Goal: Task Accomplishment & Management: Manage account settings

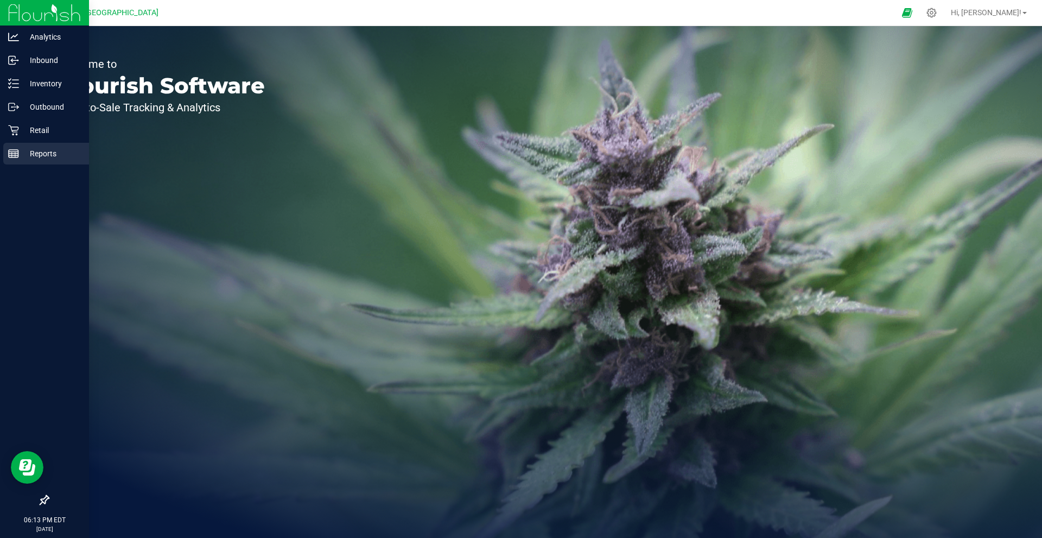
click at [10, 154] on icon at bounding box center [13, 153] width 11 height 11
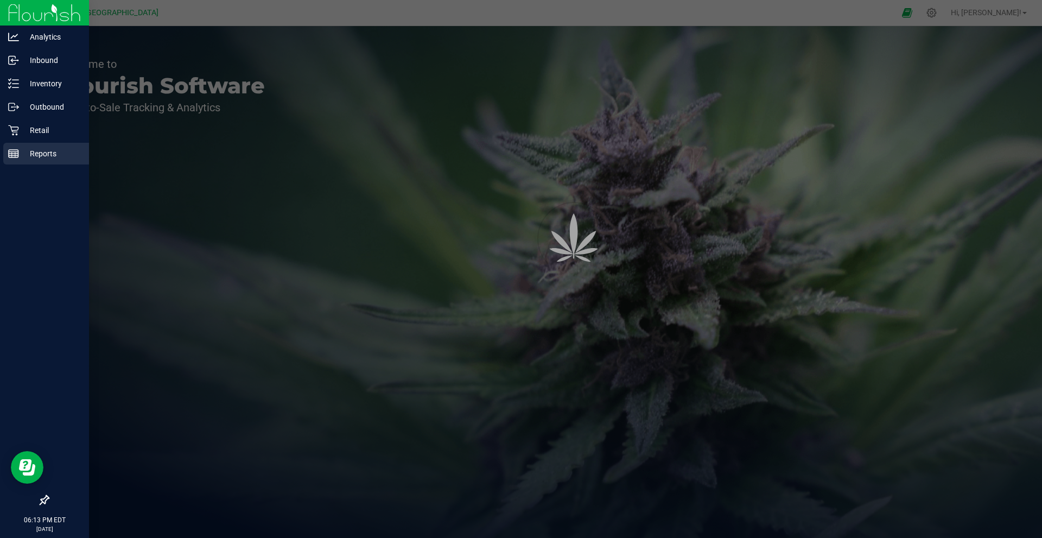
click at [10, 154] on icon at bounding box center [13, 153] width 11 height 11
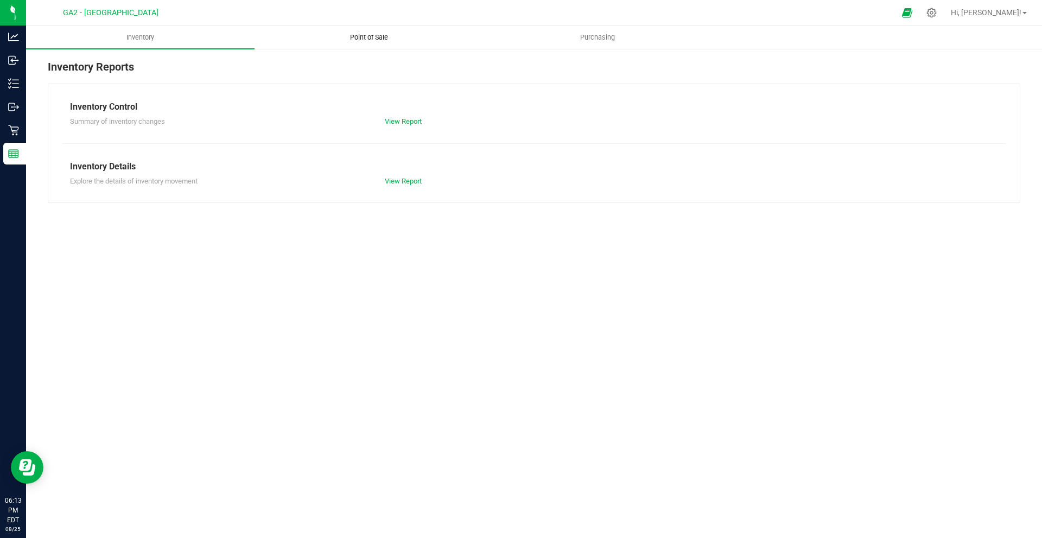
click at [377, 32] on uib-tab-heading "Point of Sale" at bounding box center [368, 38] width 227 height 22
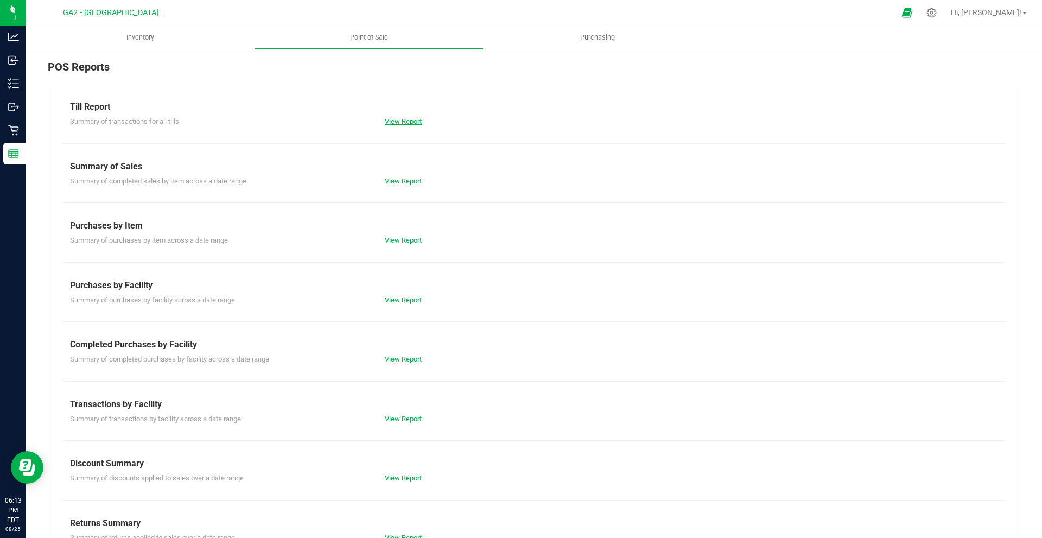
click at [392, 125] on link "View Report" at bounding box center [403, 121] width 37 height 8
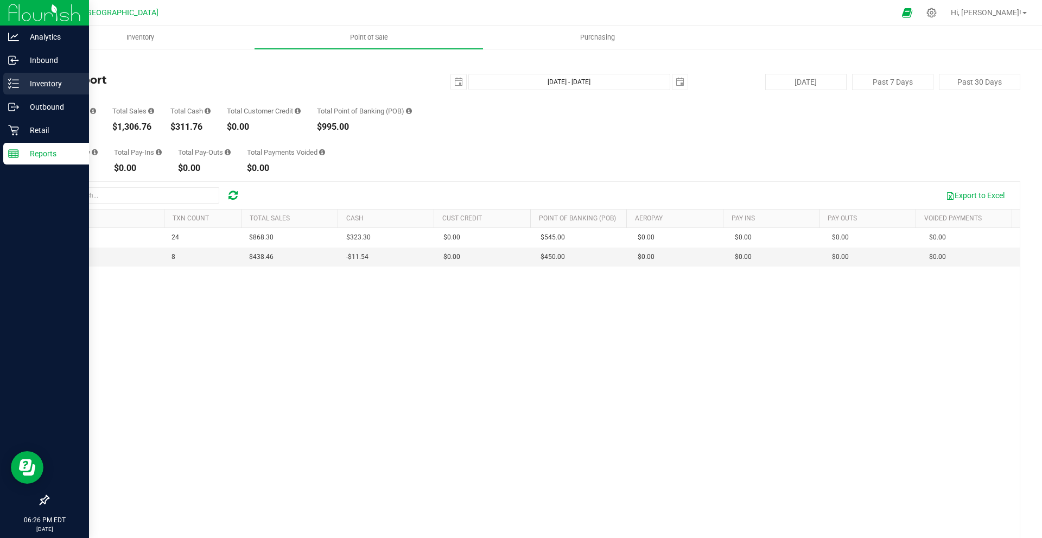
click at [71, 86] on p "Inventory" at bounding box center [51, 83] width 65 height 13
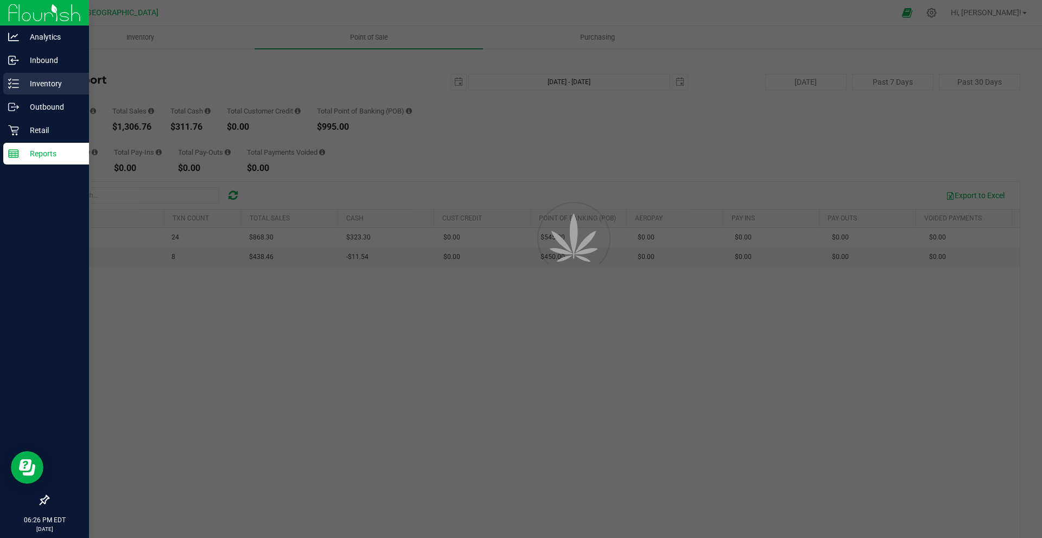
click at [71, 86] on p "Inventory" at bounding box center [51, 83] width 65 height 13
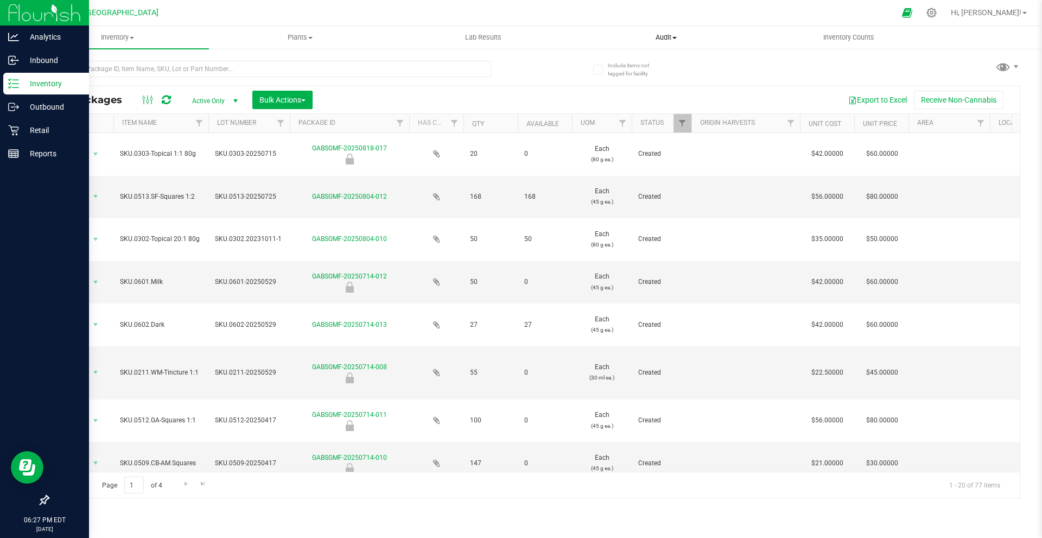
click at [635, 38] on span "Audit" at bounding box center [666, 38] width 182 height 10
click at [33, 131] on p "Retail" at bounding box center [51, 130] width 65 height 13
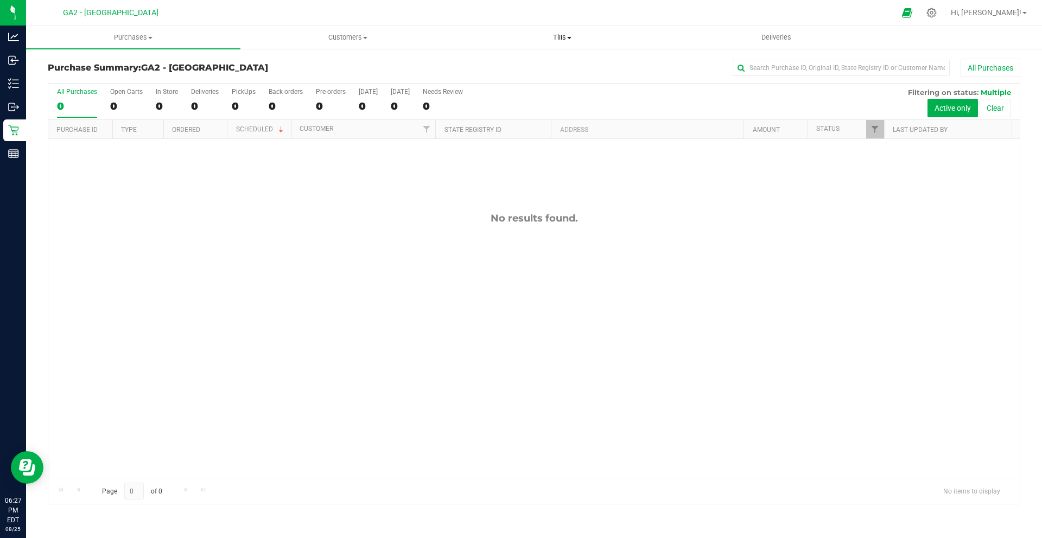
click at [589, 37] on span "Tills" at bounding box center [561, 38] width 213 height 10
click at [538, 74] on span "Reconcile e-payments" at bounding box center [509, 78] width 108 height 9
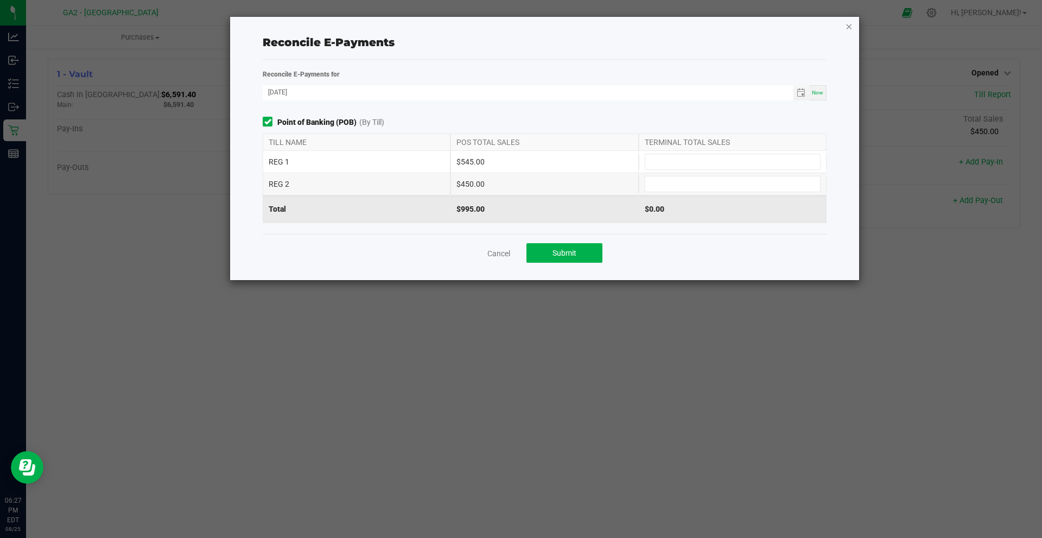
click at [851, 25] on icon "button" at bounding box center [849, 26] width 8 height 13
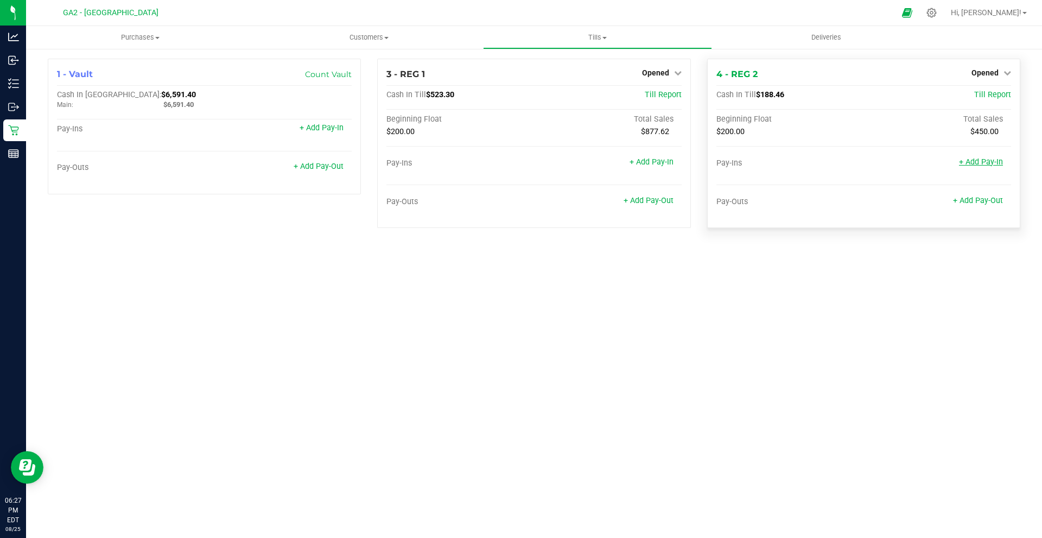
click at [990, 158] on link "+ Add Pay-In" at bounding box center [981, 161] width 44 height 9
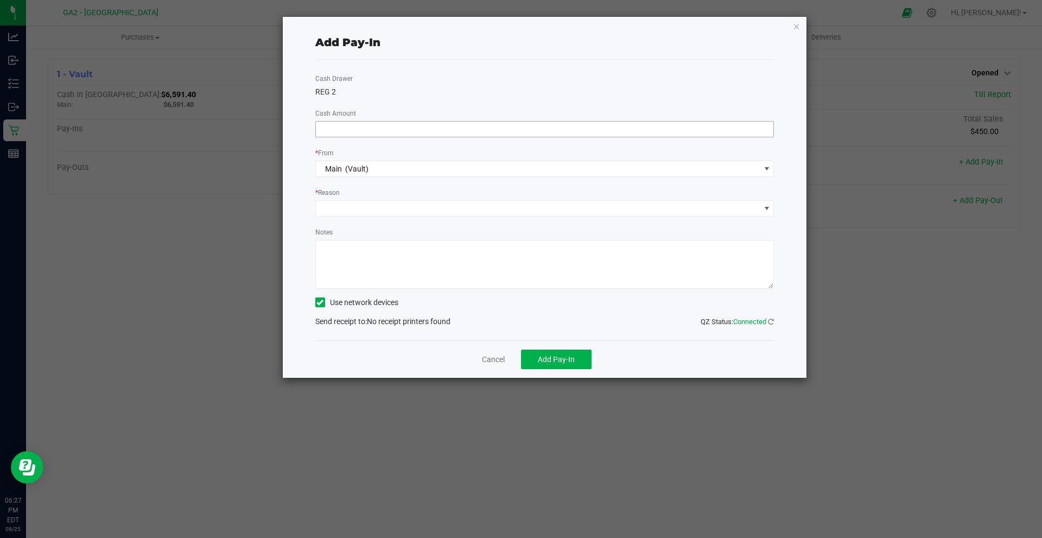
click at [423, 133] on input at bounding box center [545, 129] width 458 height 15
type input "$11.54"
click at [799, 25] on icon "button" at bounding box center [797, 26] width 8 height 13
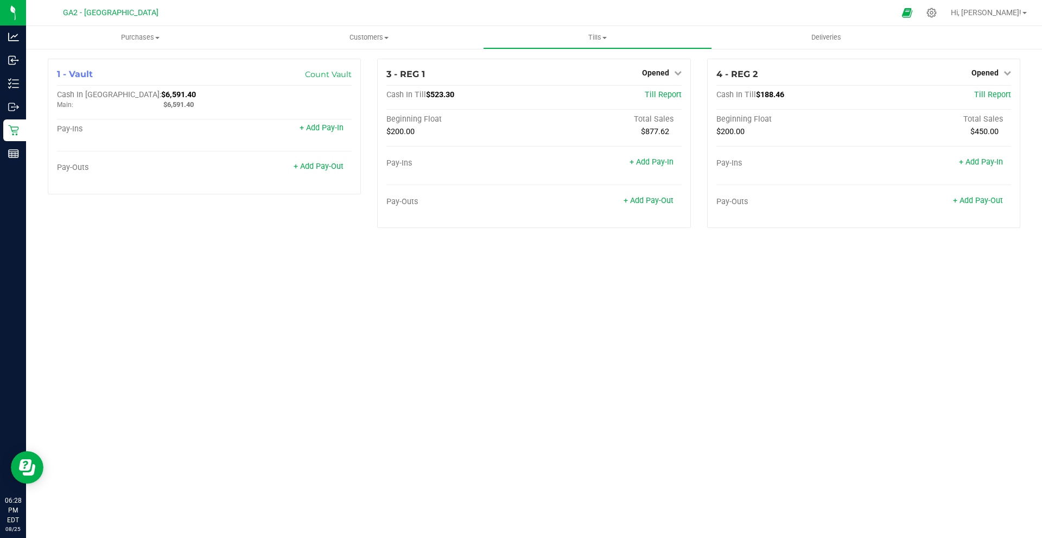
click at [482, 435] on div "Purchases Summary of purchases Fulfillment All purchases Customers All customer…" at bounding box center [534, 282] width 1016 height 512
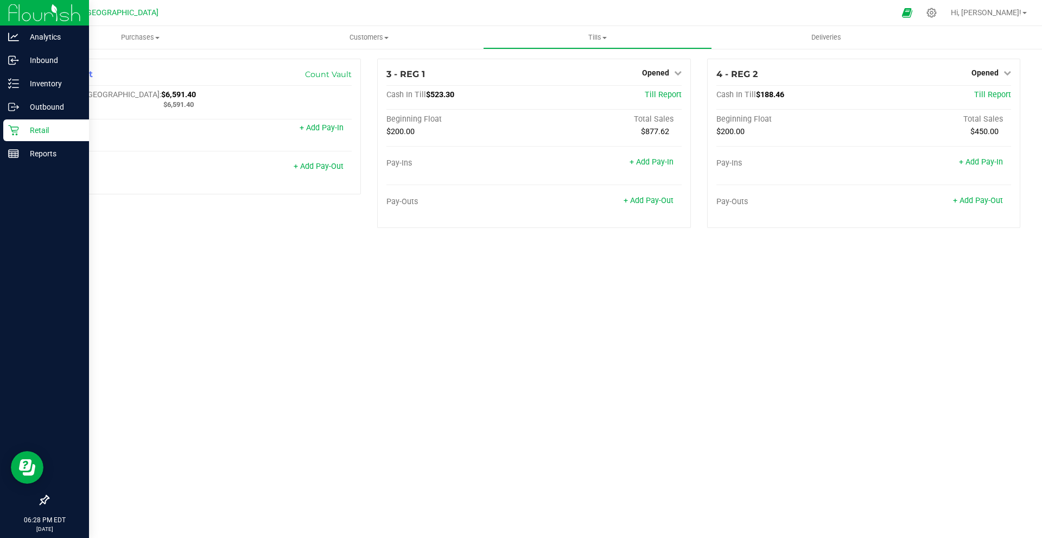
click at [48, 132] on p "Retail" at bounding box center [51, 130] width 65 height 13
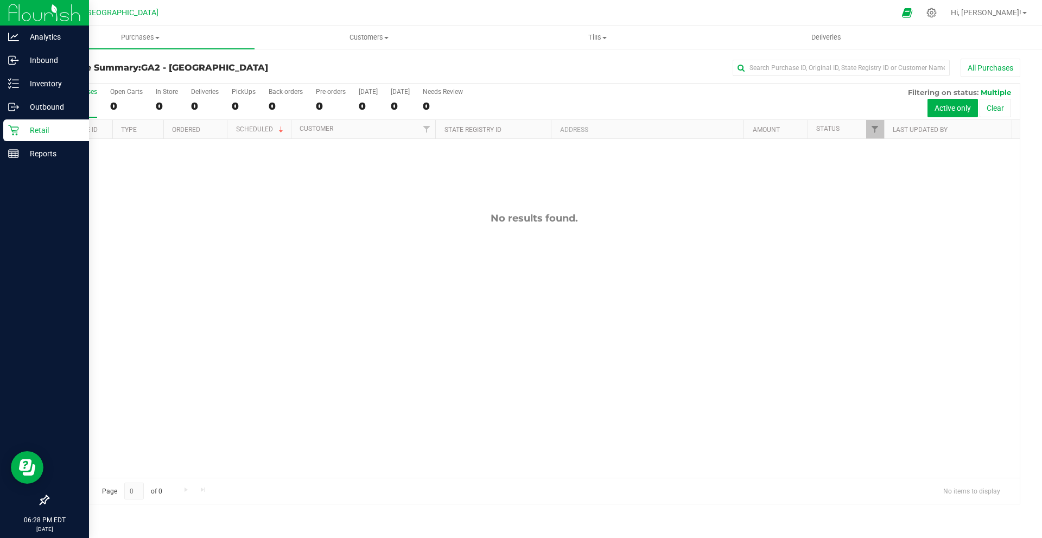
click at [36, 125] on p "Retail" at bounding box center [51, 130] width 65 height 13
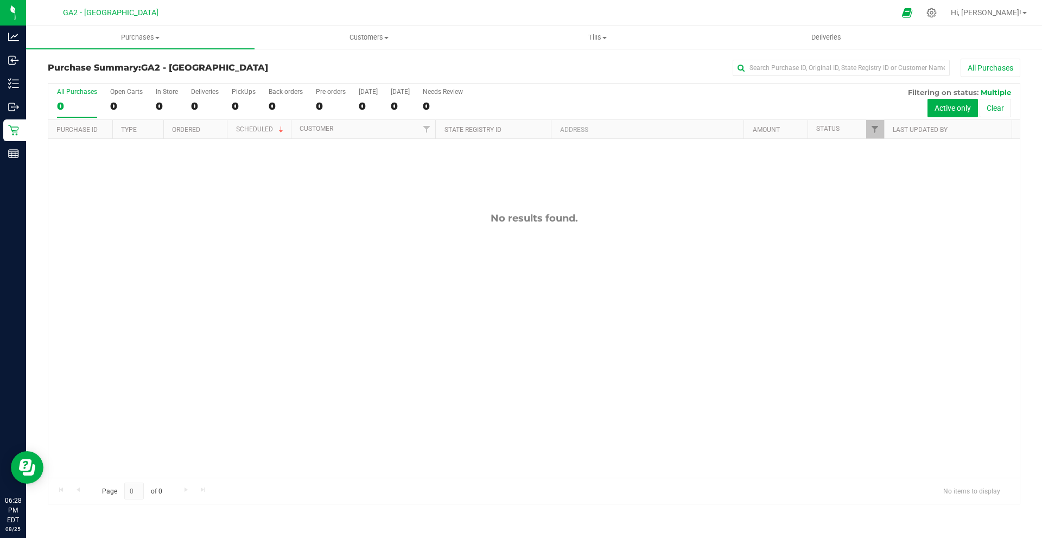
click at [124, 188] on div "No results found." at bounding box center [533, 345] width 971 height 412
click at [601, 33] on span "Tills" at bounding box center [596, 38] width 227 height 10
click at [560, 59] on li "Manage tills" at bounding box center [597, 65] width 228 height 13
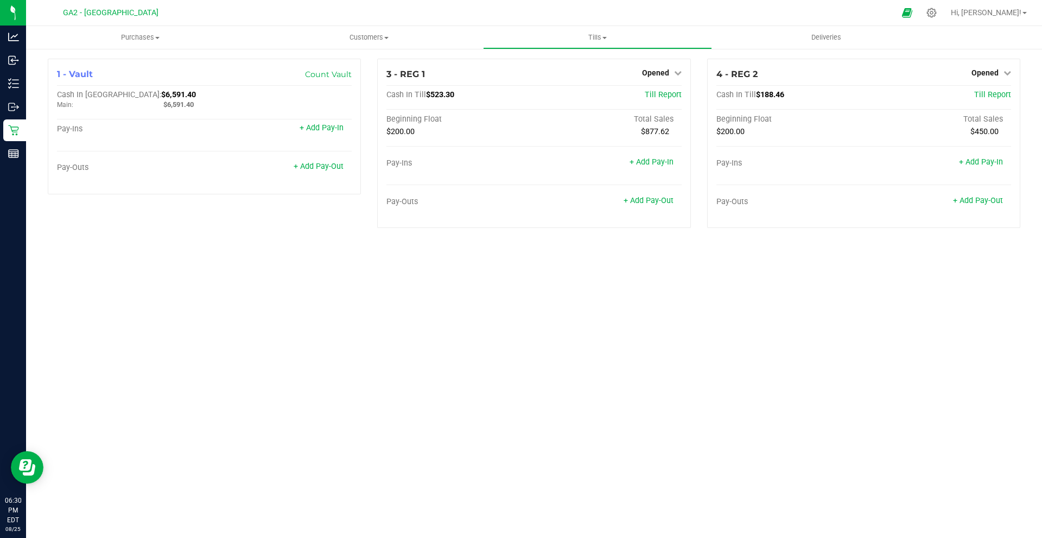
click at [780, 275] on div "Purchases Summary of purchases Fulfillment All purchases Customers All customer…" at bounding box center [534, 282] width 1016 height 512
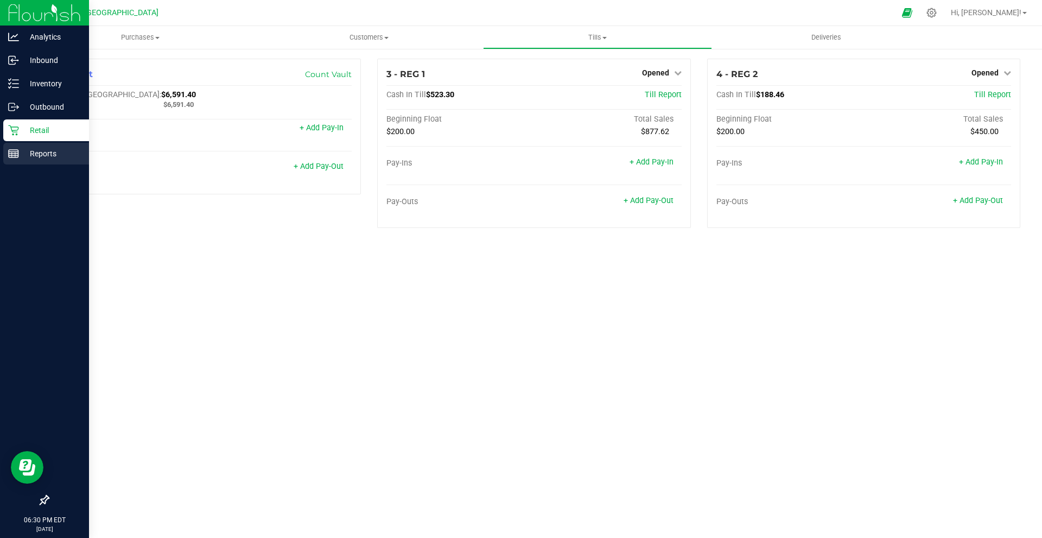
click at [21, 156] on p "Reports" at bounding box center [51, 153] width 65 height 13
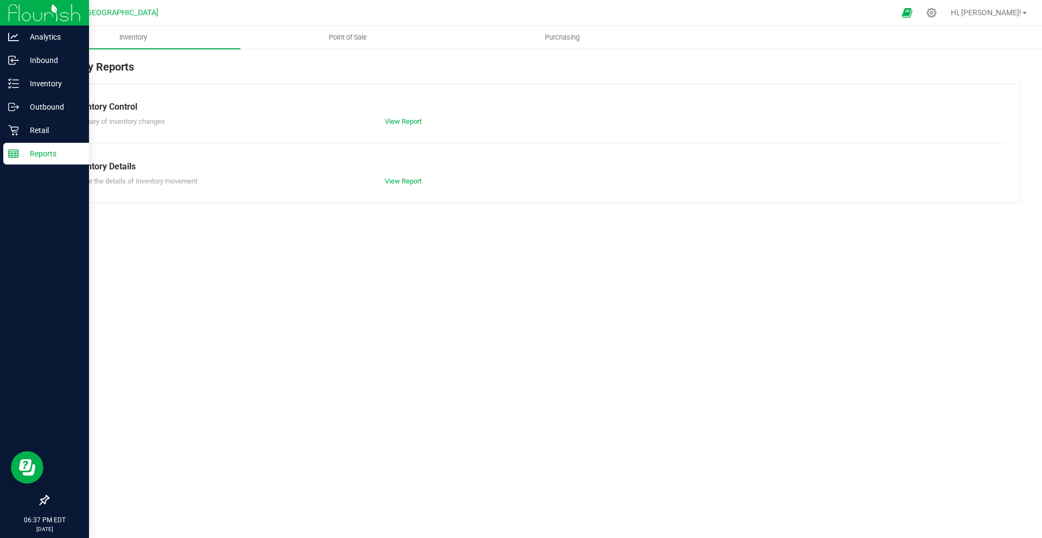
click at [7, 158] on div "Reports" at bounding box center [46, 154] width 86 height 22
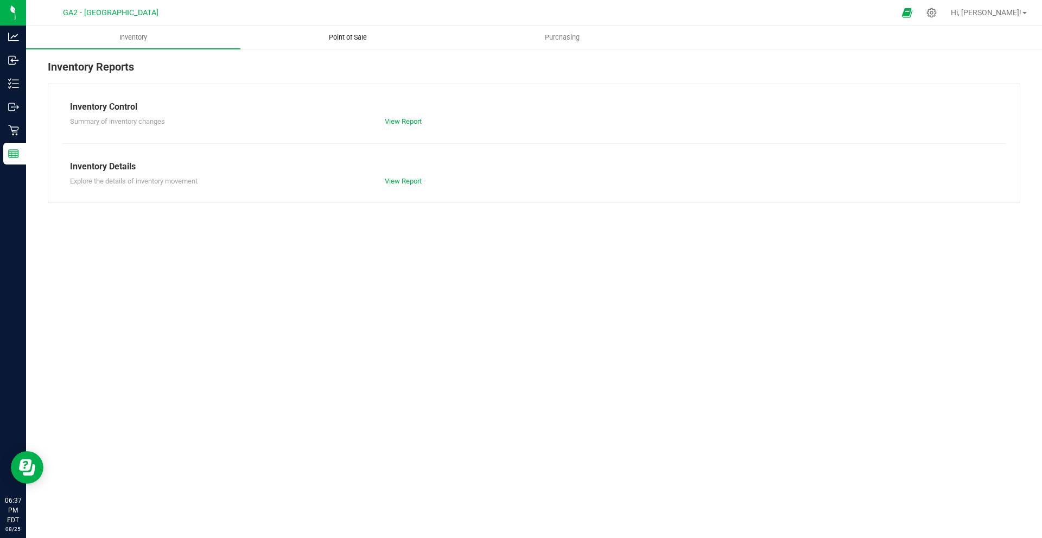
click at [350, 35] on span "Point of Sale" at bounding box center [347, 38] width 67 height 10
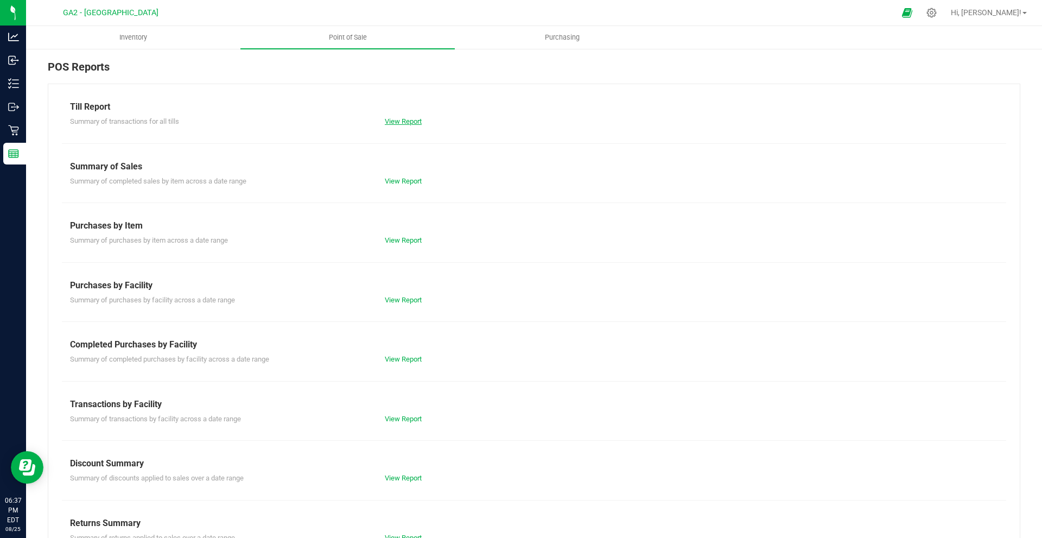
click at [404, 120] on link "View Report" at bounding box center [403, 121] width 37 height 8
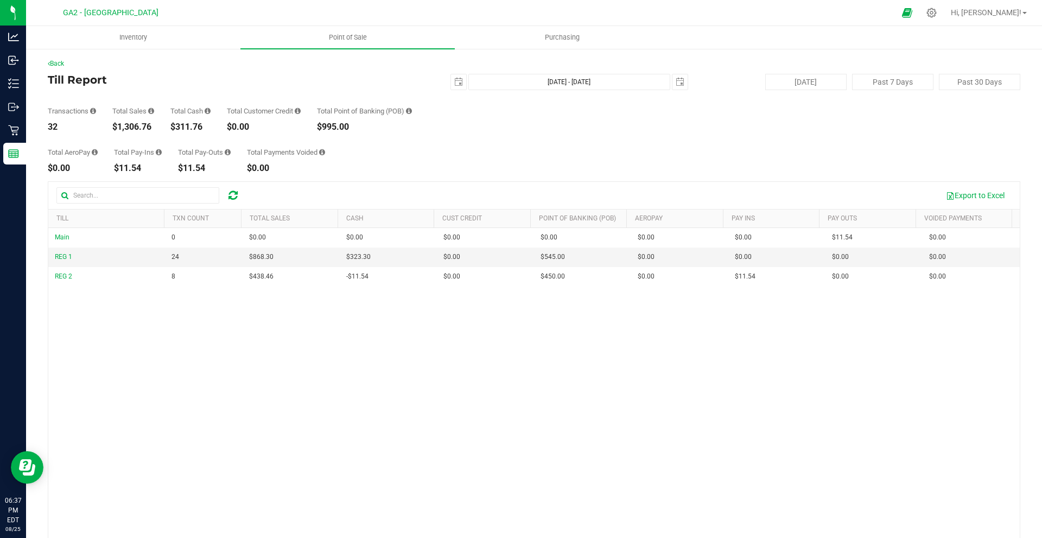
click at [378, 145] on div "Total AeroPay $0.00 Total Pay-Ins $11.54 Total Pay-Outs $11.54 Total Payments V…" at bounding box center [534, 151] width 972 height 41
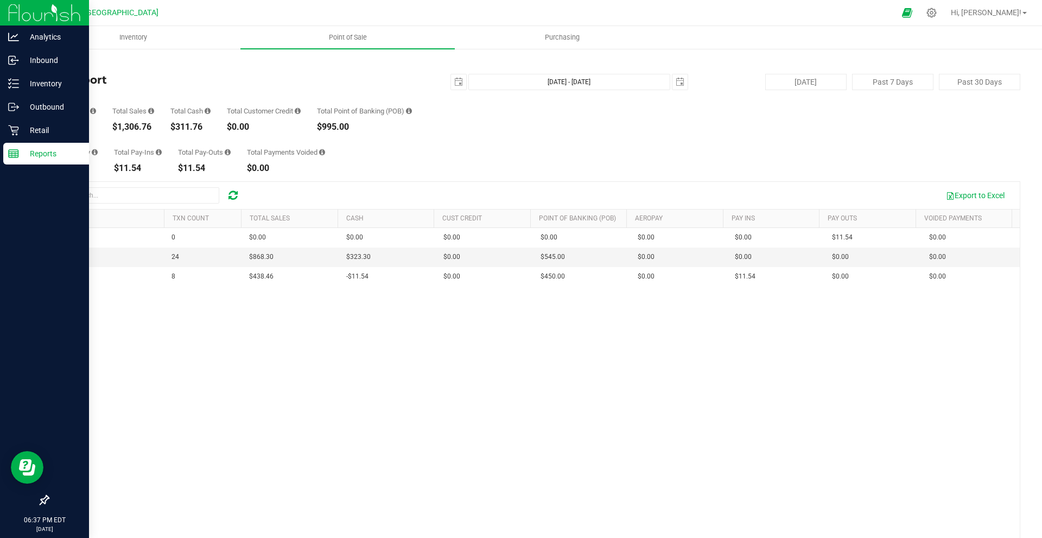
click at [3, 155] on link "Reports" at bounding box center [44, 154] width 89 height 23
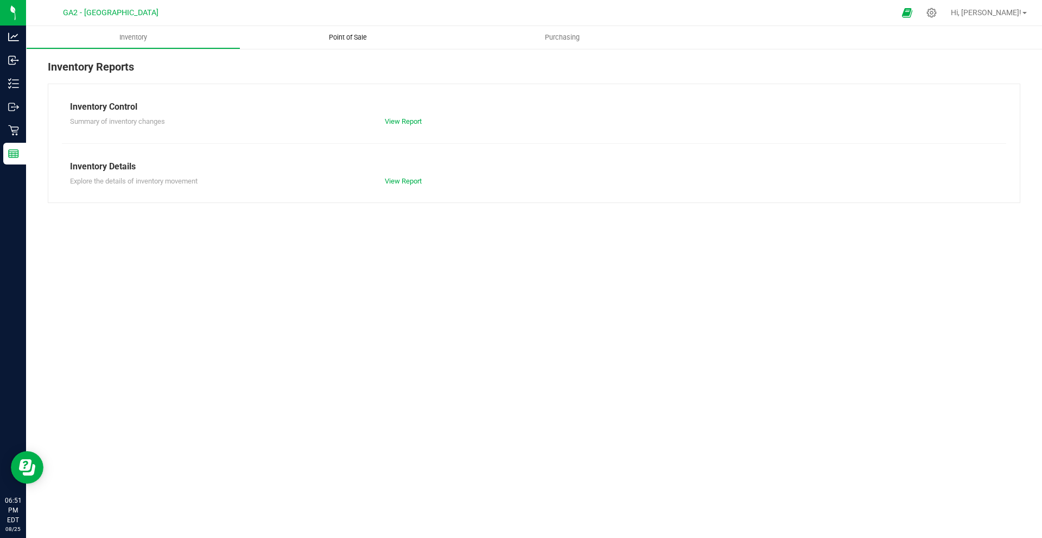
click at [342, 34] on span "Point of Sale" at bounding box center [347, 38] width 67 height 10
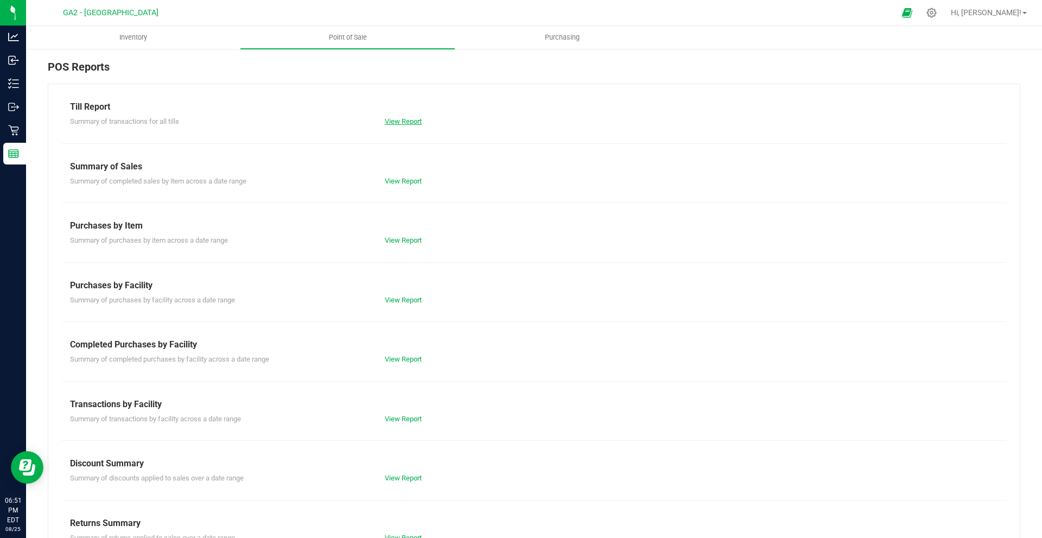
click at [401, 122] on link "View Report" at bounding box center [403, 121] width 37 height 8
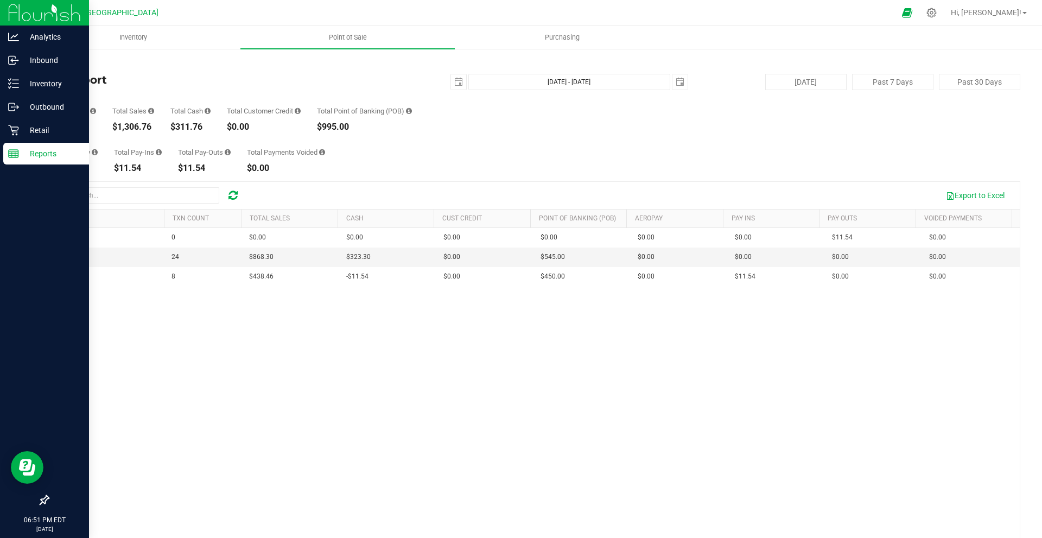
click at [16, 156] on line at bounding box center [14, 156] width 10 height 0
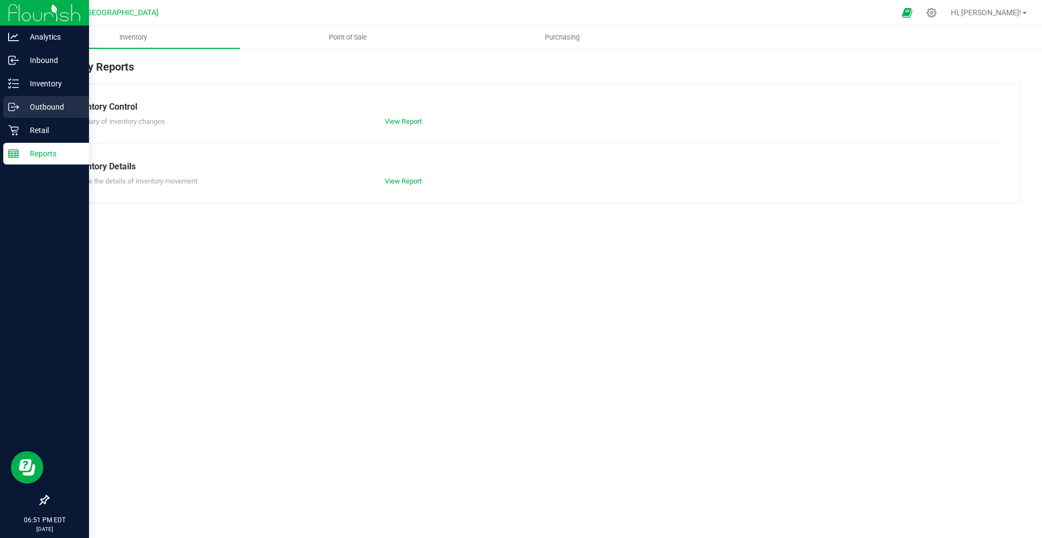
click at [4, 107] on div "Outbound" at bounding box center [46, 107] width 86 height 22
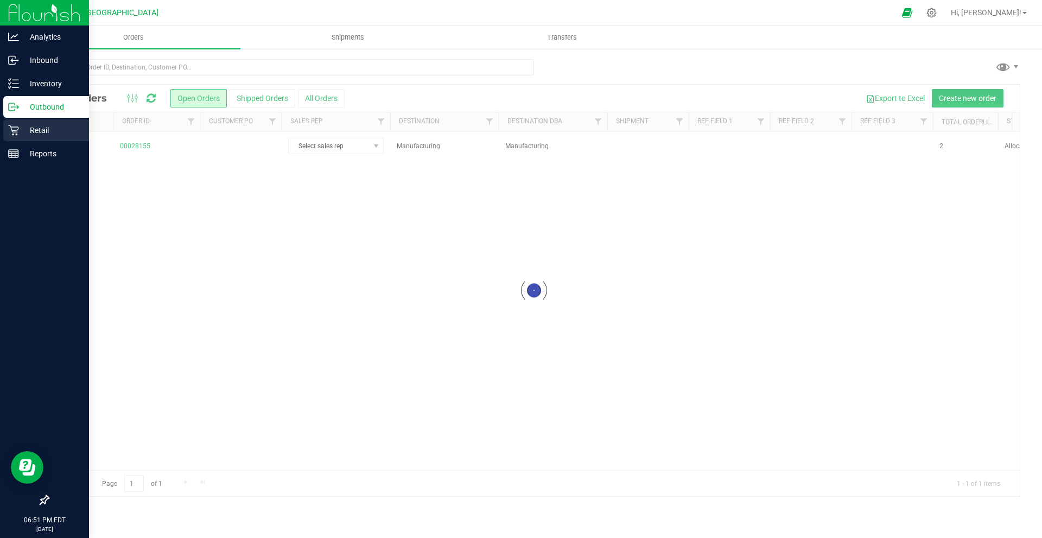
click at [31, 130] on p "Retail" at bounding box center [51, 130] width 65 height 13
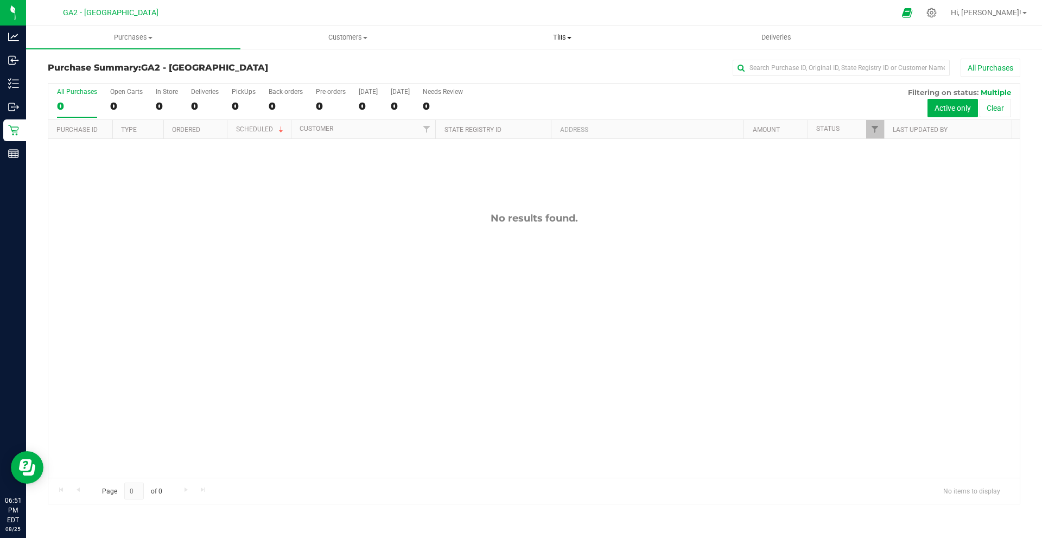
click at [566, 37] on span "Tills" at bounding box center [561, 38] width 213 height 10
click at [522, 65] on span "Manage tills" at bounding box center [491, 65] width 73 height 9
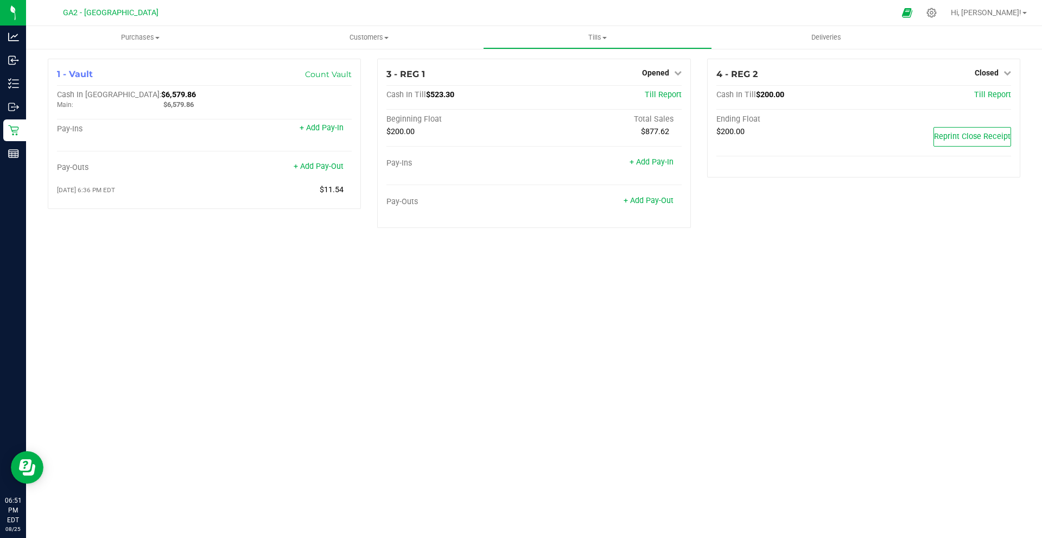
drag, startPoint x: 893, startPoint y: 301, endPoint x: 487, endPoint y: 162, distance: 429.3
click at [890, 299] on div "Purchases Summary of purchases Fulfillment All purchases Customers All customer…" at bounding box center [534, 282] width 1016 height 512
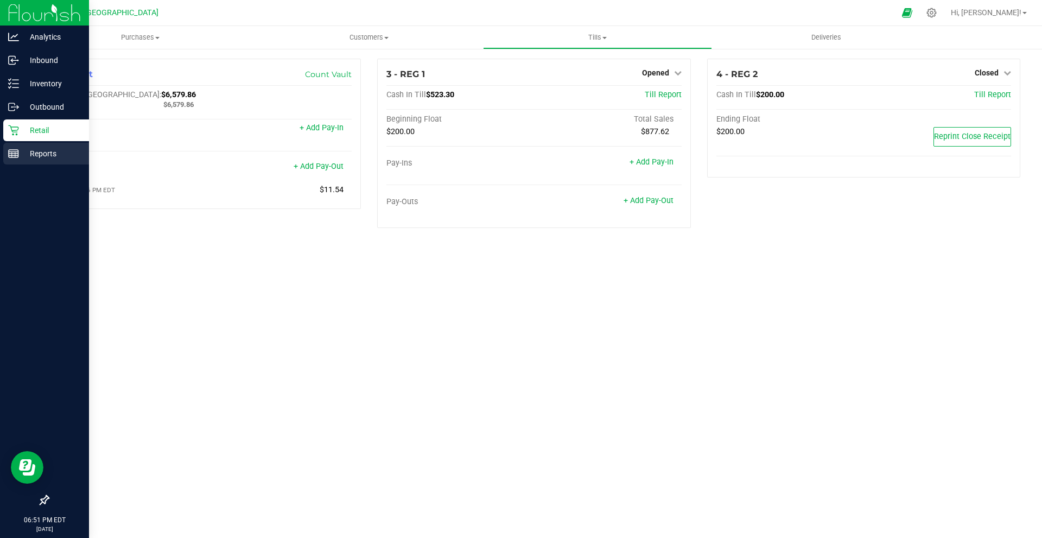
click at [11, 160] on div "Reports" at bounding box center [46, 154] width 86 height 22
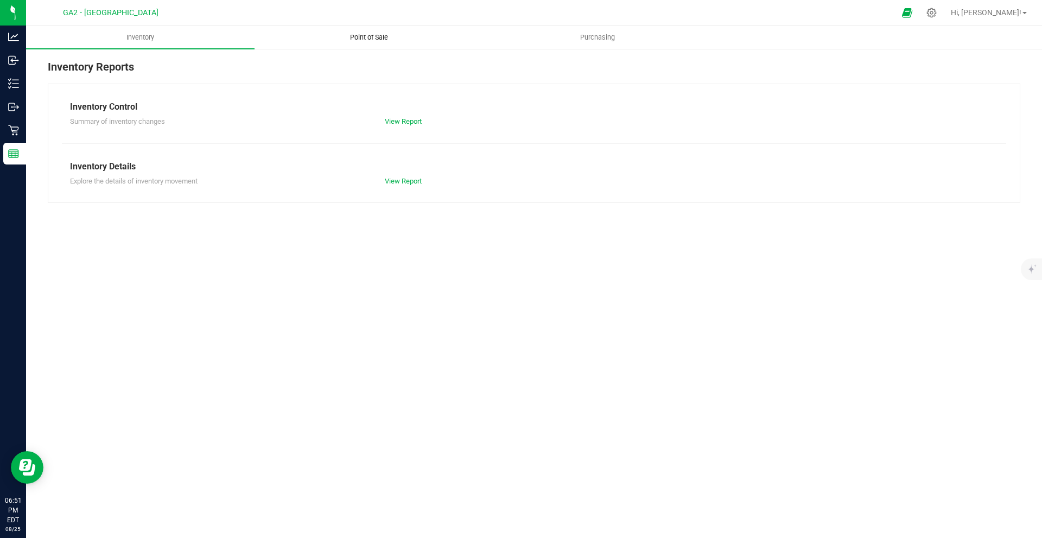
click at [384, 39] on span "Point of Sale" at bounding box center [368, 38] width 67 height 10
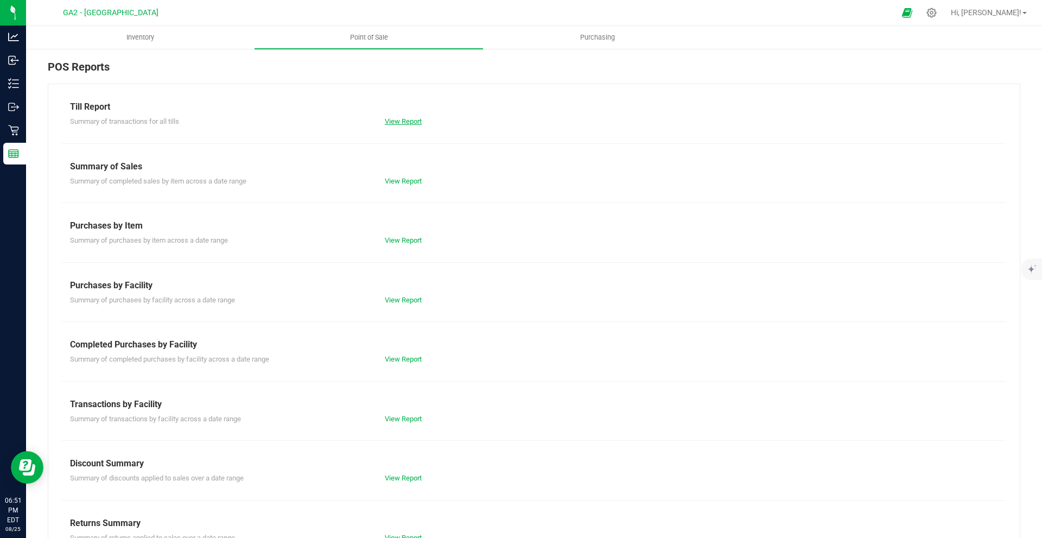
click at [406, 122] on link "View Report" at bounding box center [403, 121] width 37 height 8
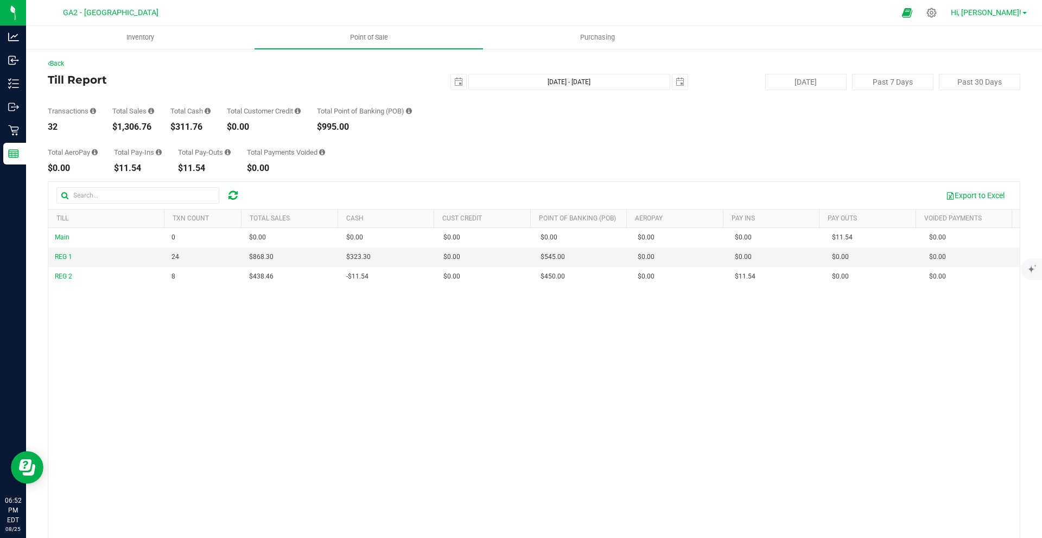
click at [1008, 17] on link "Hi, [PERSON_NAME]!" at bounding box center [988, 12] width 85 height 11
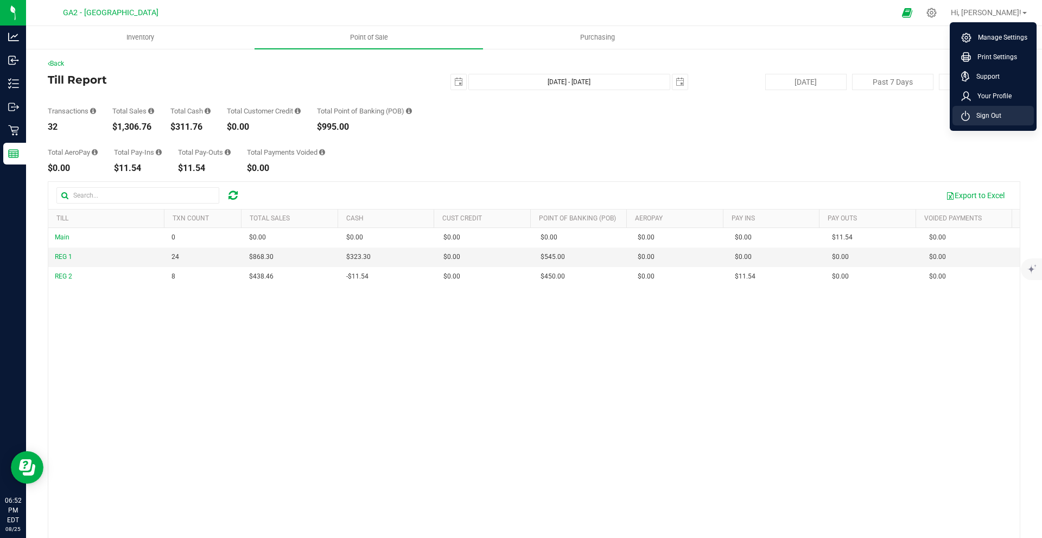
click at [989, 124] on li "Sign Out" at bounding box center [992, 116] width 81 height 20
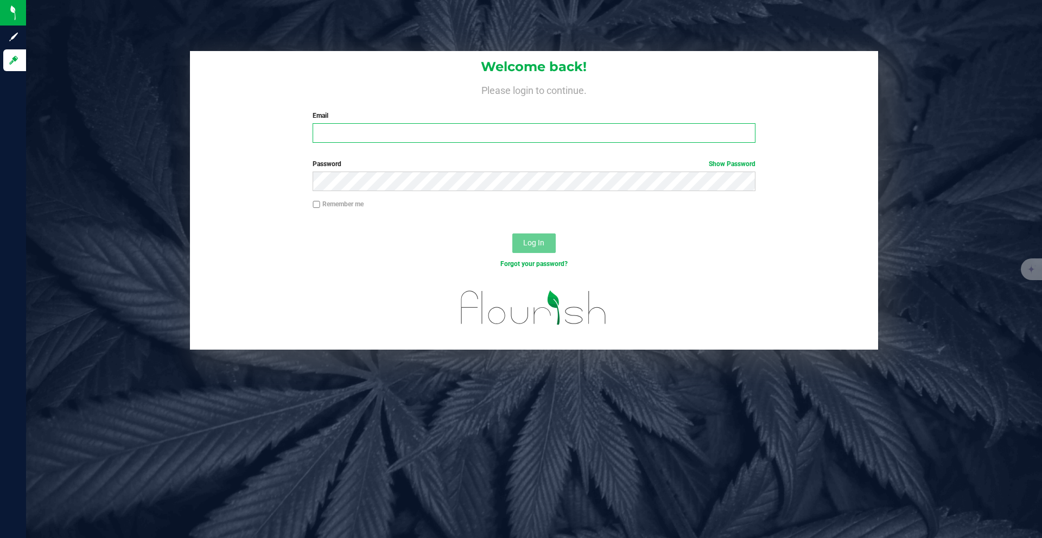
click at [525, 139] on input "Email" at bounding box center [534, 133] width 442 height 20
type input "[EMAIL_ADDRESS][DOMAIN_NAME]"
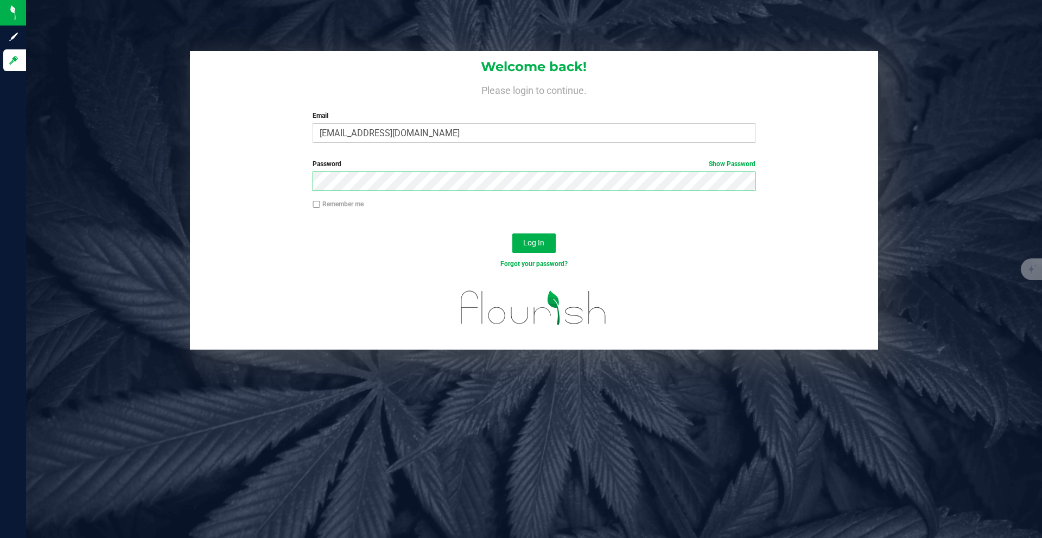
click at [512, 233] on button "Log In" at bounding box center [533, 243] width 43 height 20
